Goal: Book appointment/travel/reservation

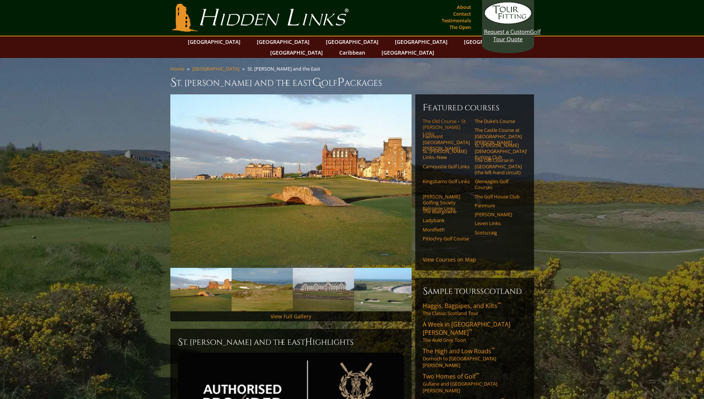
click at [436, 118] on link "The Old Course – St. [PERSON_NAME] Links" at bounding box center [446, 127] width 47 height 18
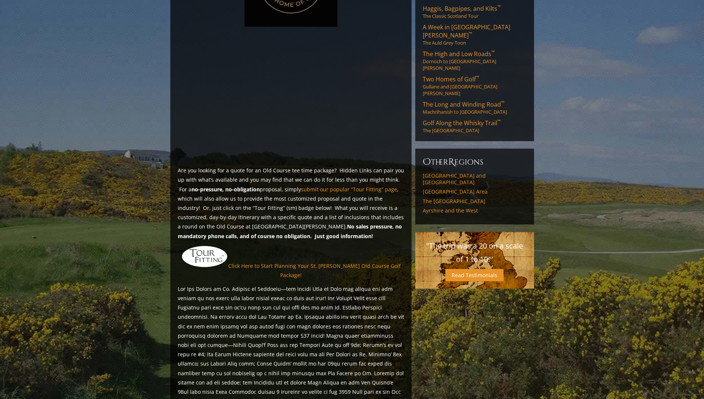
scroll to position [466, 0]
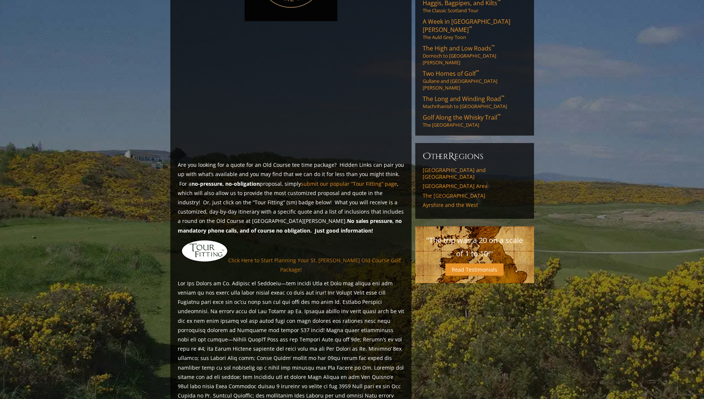
click at [265, 257] on link "Click Here to Start Planning Your St. [PERSON_NAME] Old Course Golf Package!" at bounding box center [314, 265] width 173 height 16
